Goal: Understand process/instructions

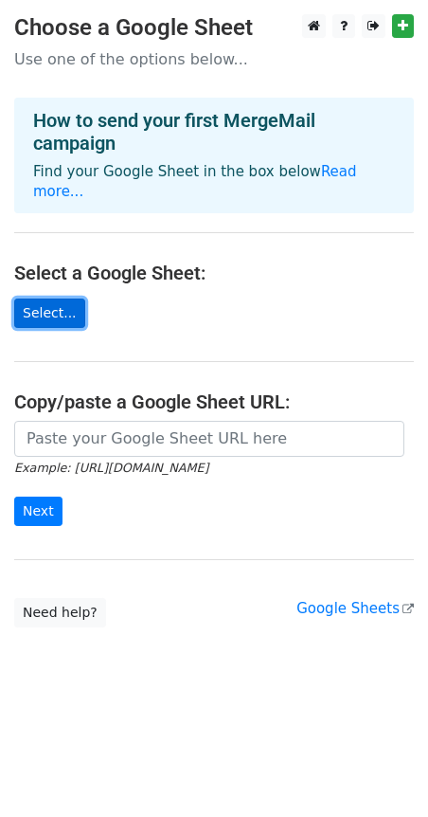
click at [48, 299] on link "Select..." at bounding box center [49, 313] width 71 height 29
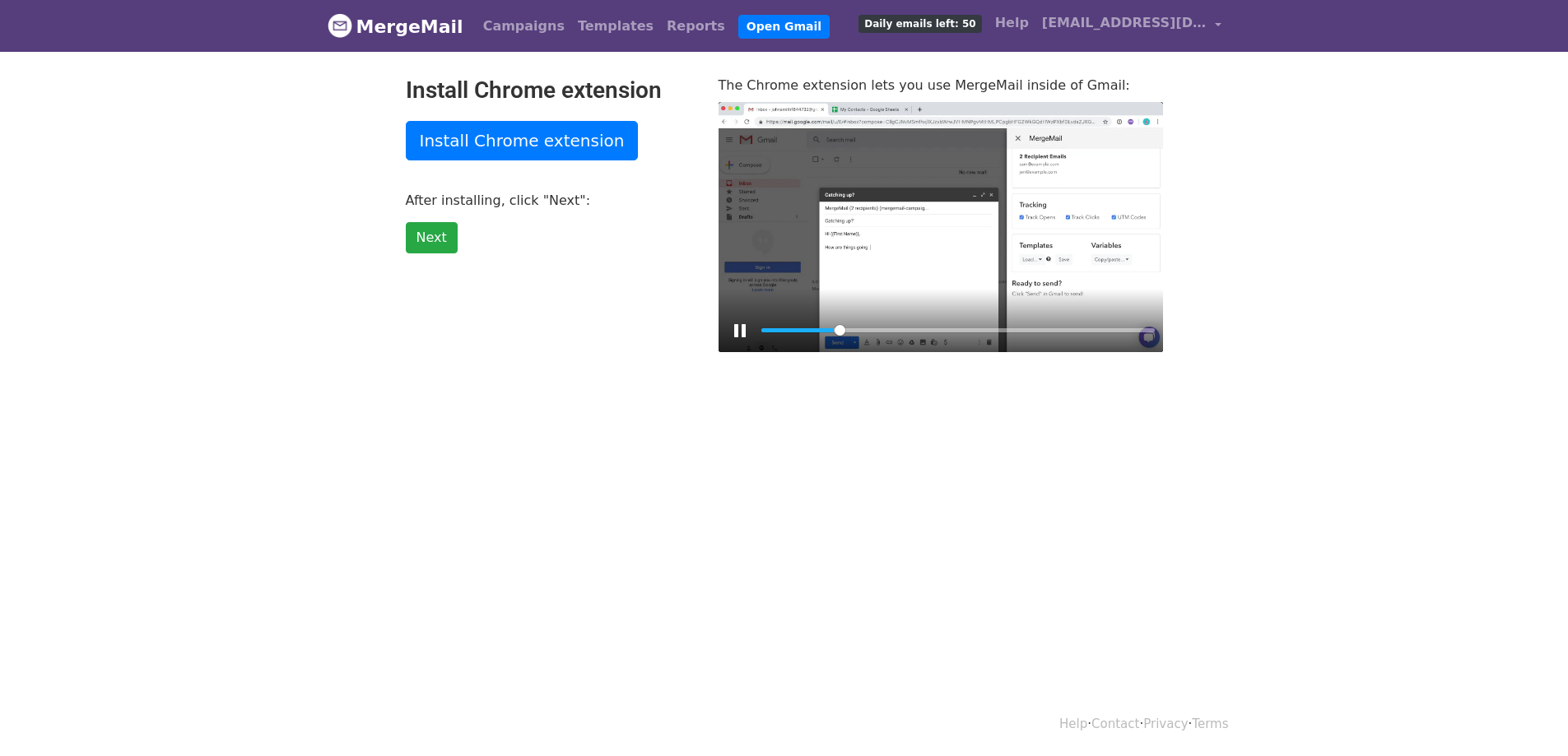
click at [955, 208] on div at bounding box center [940, 227] width 445 height 250
type input "19.39"
